Goal: Information Seeking & Learning: Learn about a topic

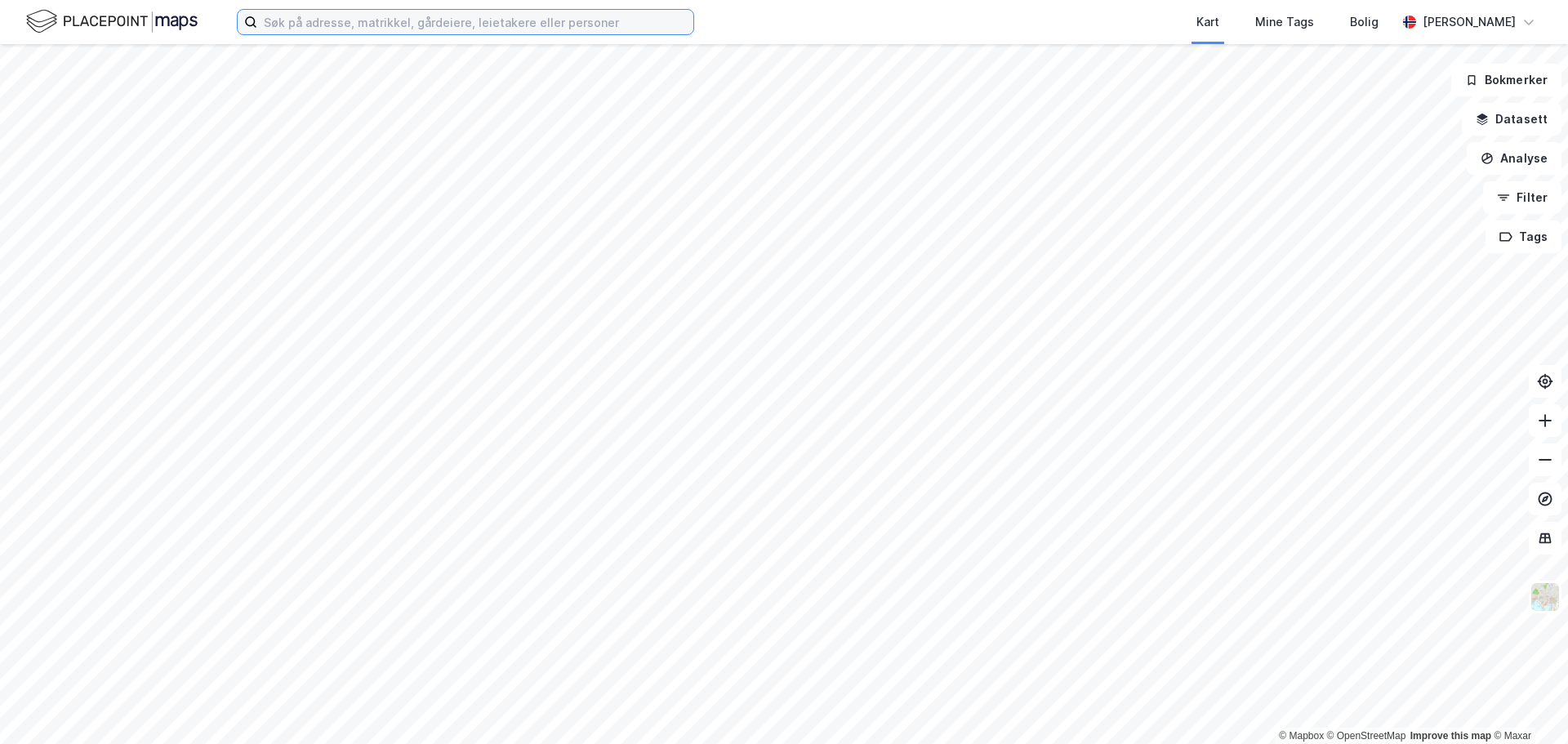
click at [368, 23] on input at bounding box center [476, 22] width 436 height 24
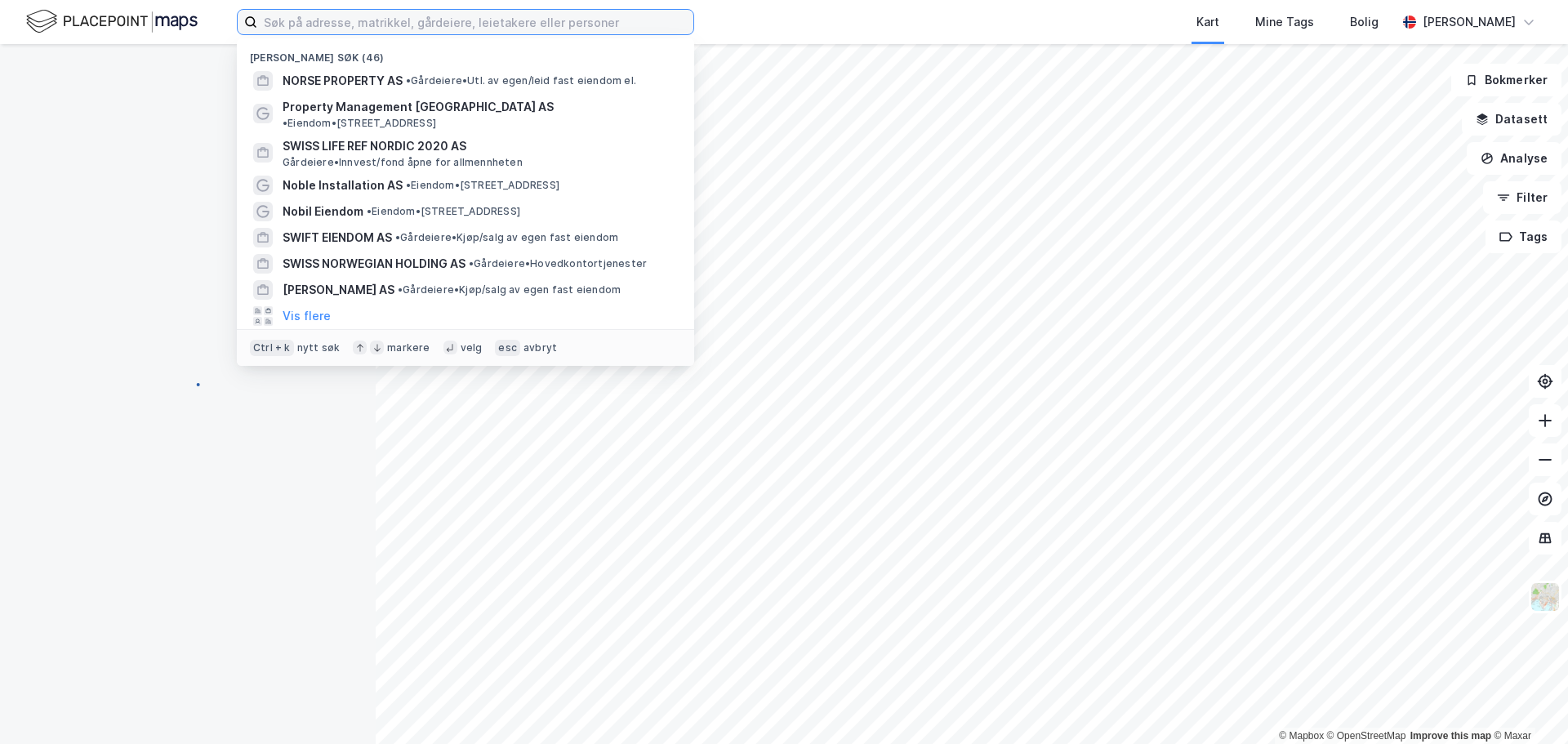
paste input "[EMAIL_ADDRESS][DOMAIN_NAME]"
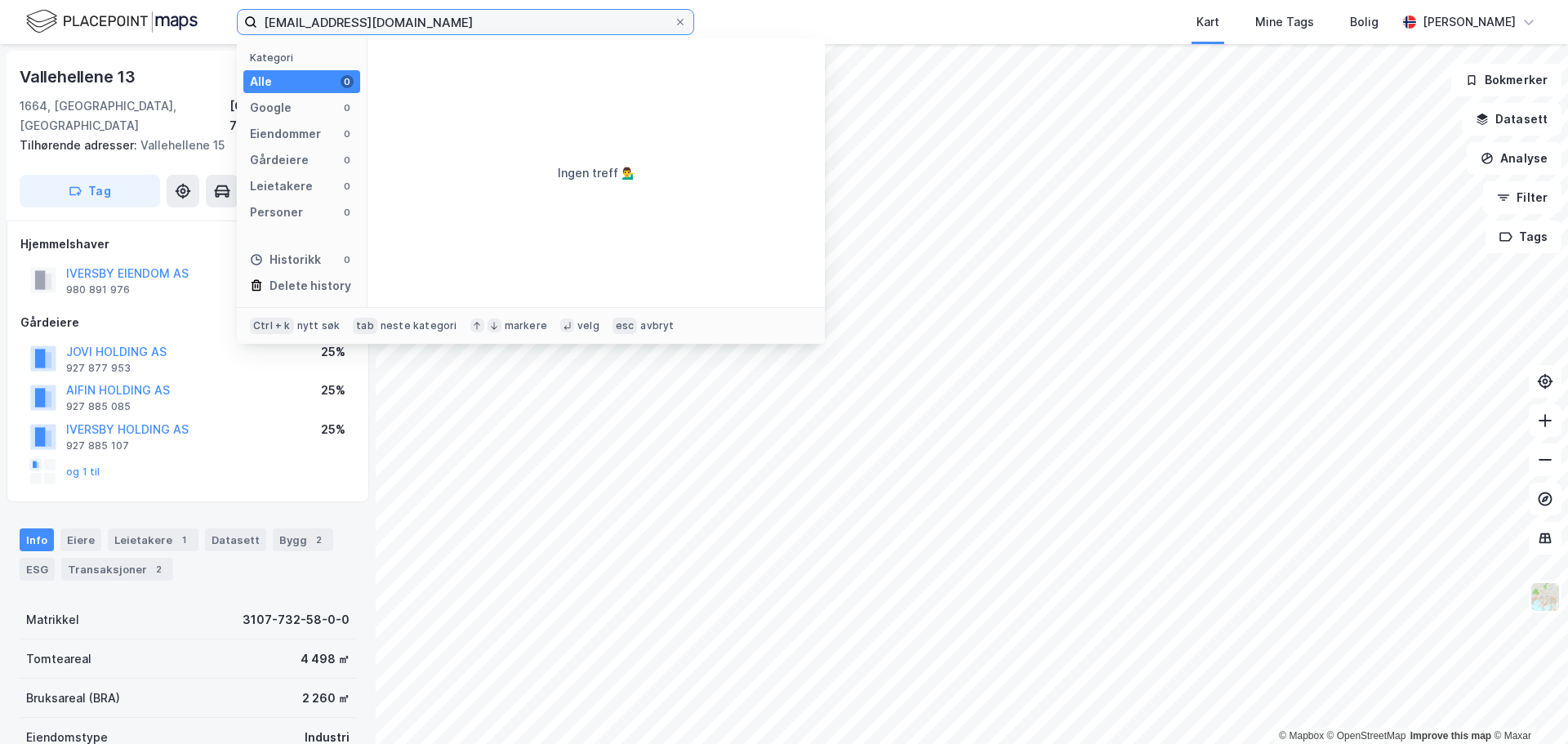
drag, startPoint x: 584, startPoint y: 22, endPoint x: 134, endPoint y: 23, distance: 450.0
click at [134, 23] on div "[EMAIL_ADDRESS][DOMAIN_NAME] Kategori Alle 0 Google 0 Eiendommer 0 Gårdeiere 0 …" at bounding box center [784, 22] width 1568 height 44
paste input "Follo Bygg & [PERSON_NAME] AS"
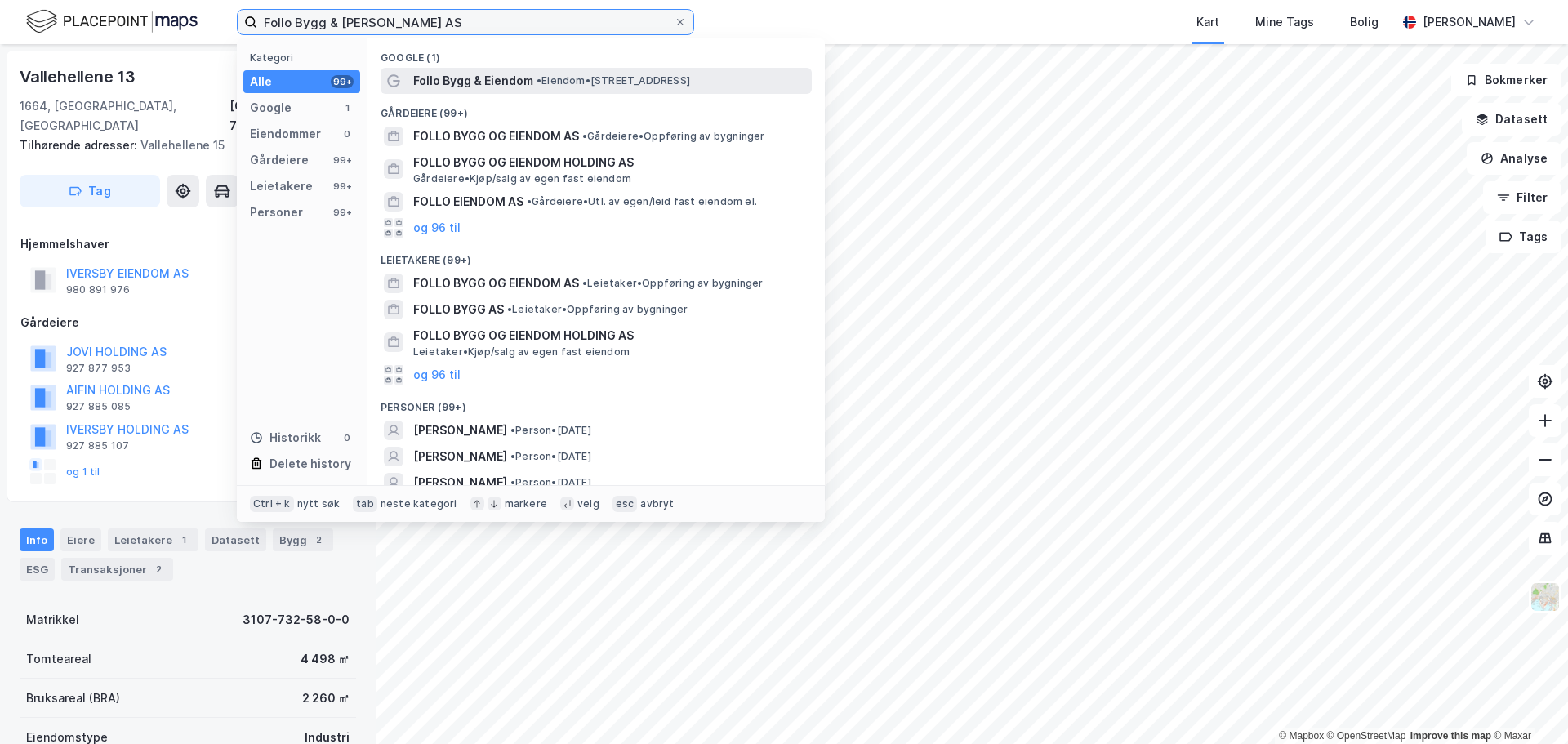
type input "Follo Bygg & [PERSON_NAME] AS"
click at [607, 78] on span "• Eiendom • [STREET_ADDRESS]" at bounding box center [613, 80] width 153 height 13
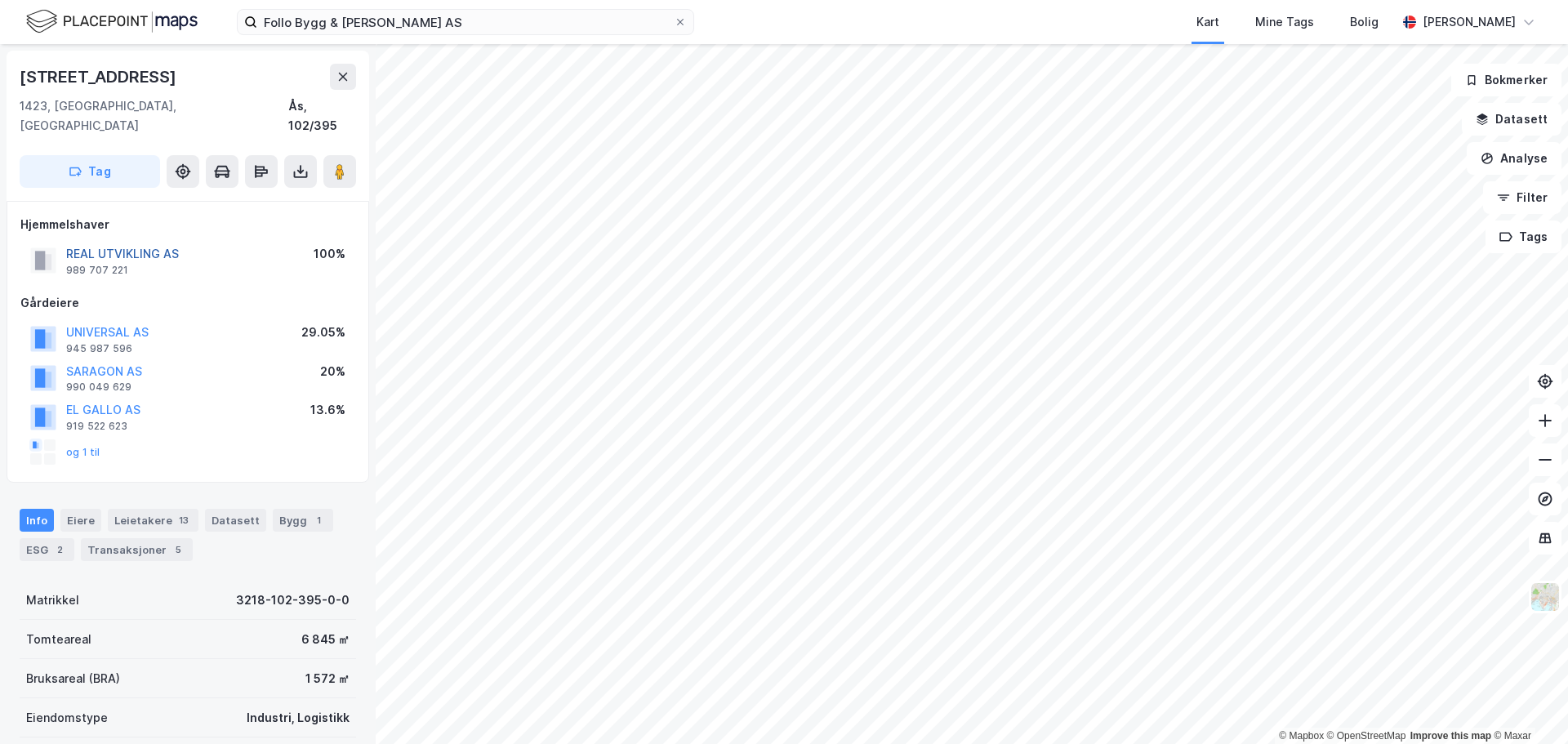
click at [0, 0] on button "REAL UTVIKLING AS" at bounding box center [0, 0] width 0 height 0
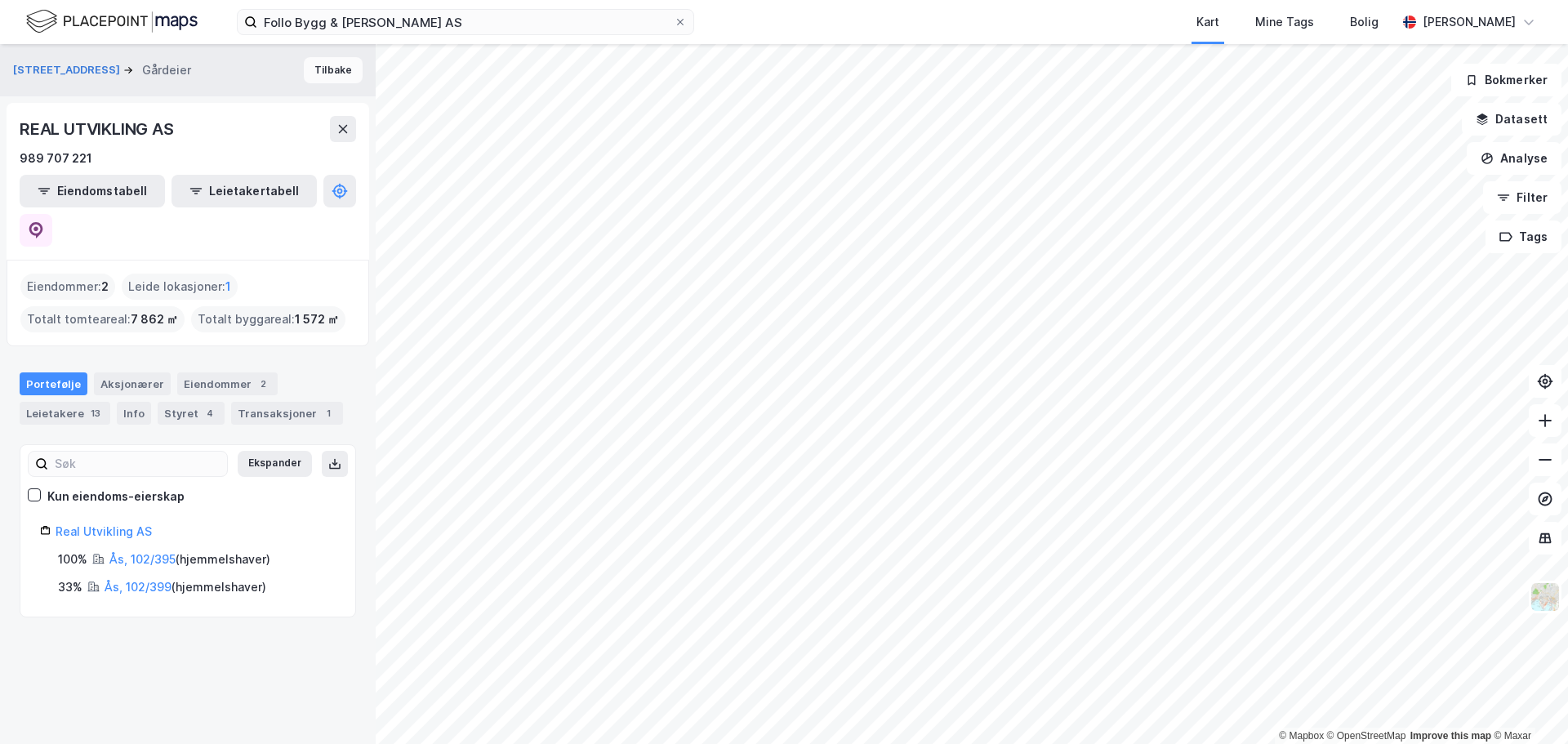
click at [320, 65] on button "Tilbake" at bounding box center [333, 70] width 59 height 26
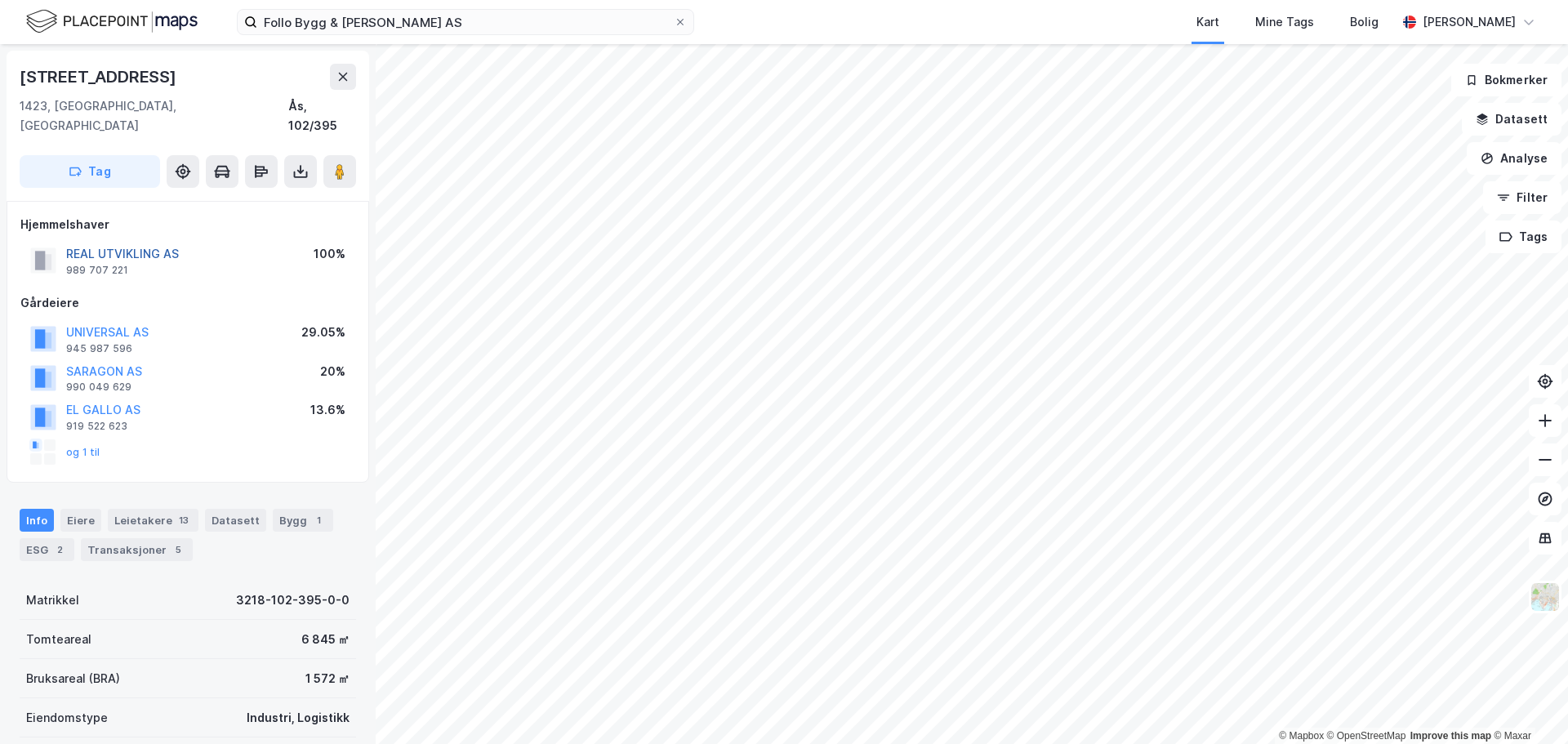
click at [0, 0] on button "REAL UTVIKLING AS" at bounding box center [0, 0] width 0 height 0
